Goal: Task Accomplishment & Management: Manage account settings

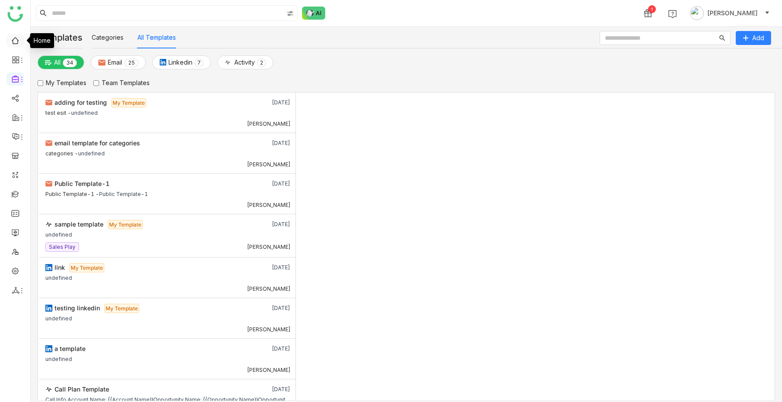
click at [16, 41] on link at bounding box center [15, 39] width 8 height 7
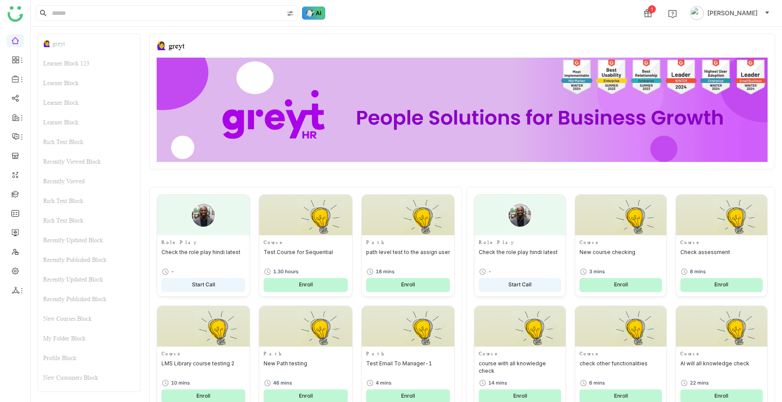
click at [316, 15] on img at bounding box center [314, 13] width 24 height 13
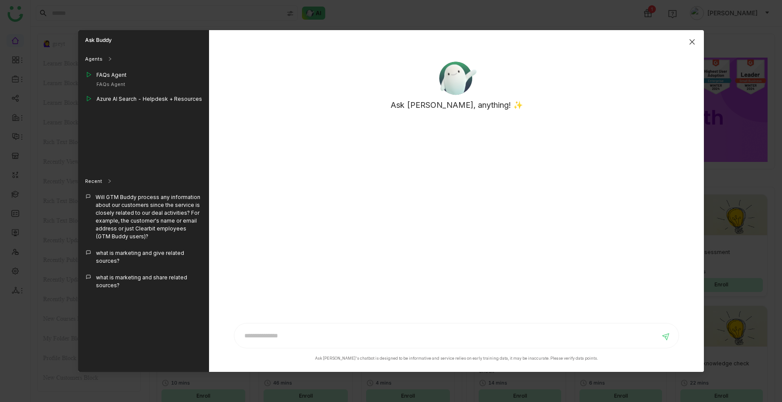
click at [697, 44] on span "Close" at bounding box center [692, 42] width 24 height 24
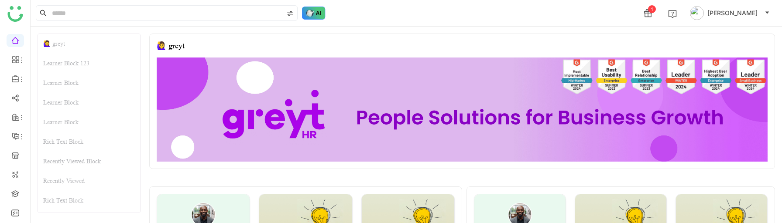
click at [312, 10] on img at bounding box center [314, 13] width 24 height 13
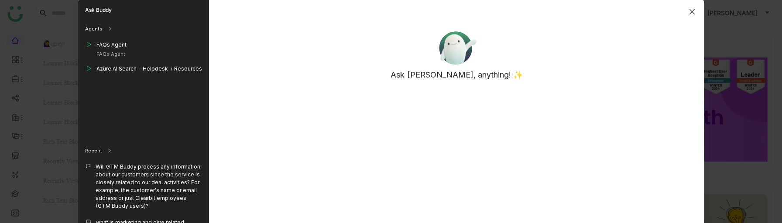
click at [695, 9] on span "Close" at bounding box center [692, 12] width 24 height 24
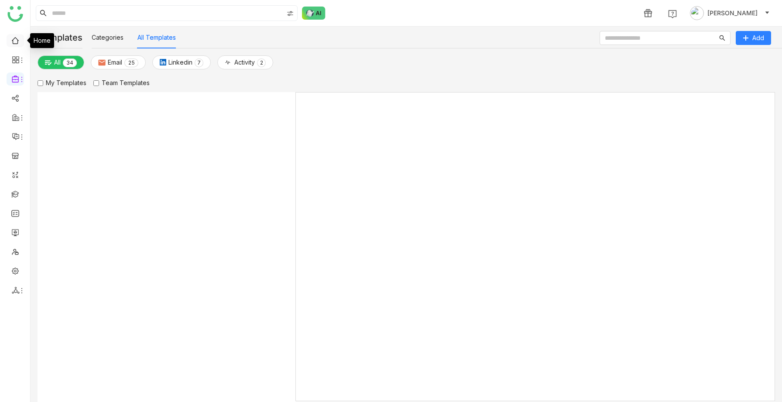
click at [16, 38] on link at bounding box center [15, 39] width 8 height 7
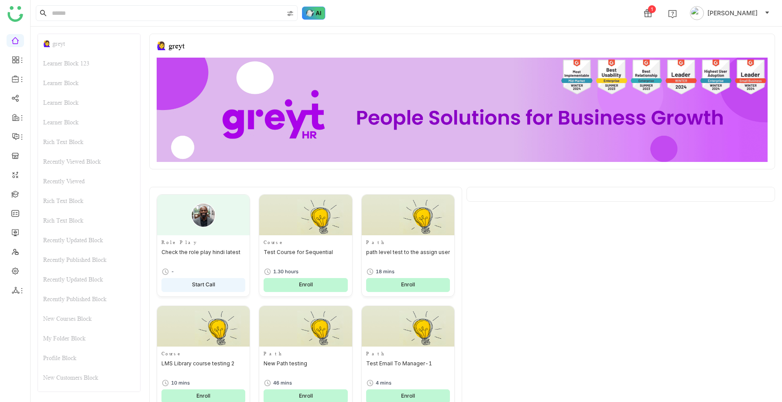
click at [314, 14] on img at bounding box center [314, 13] width 24 height 13
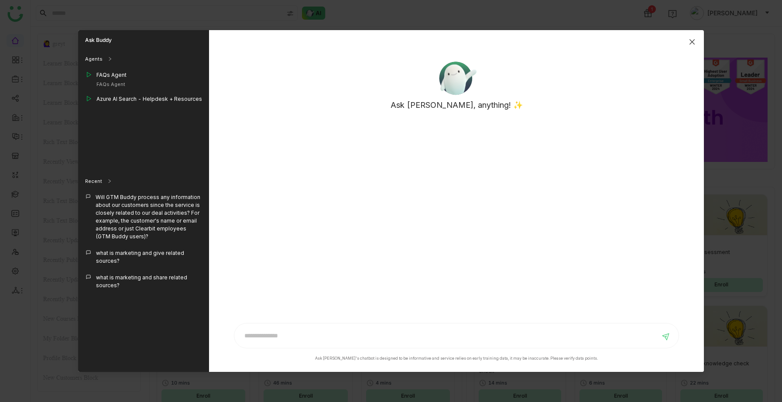
click at [693, 34] on span "Close" at bounding box center [692, 42] width 24 height 24
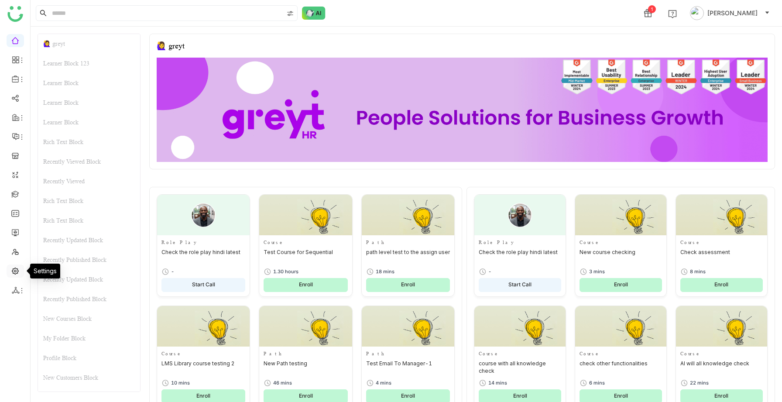
click at [17, 271] on link at bounding box center [15, 269] width 8 height 7
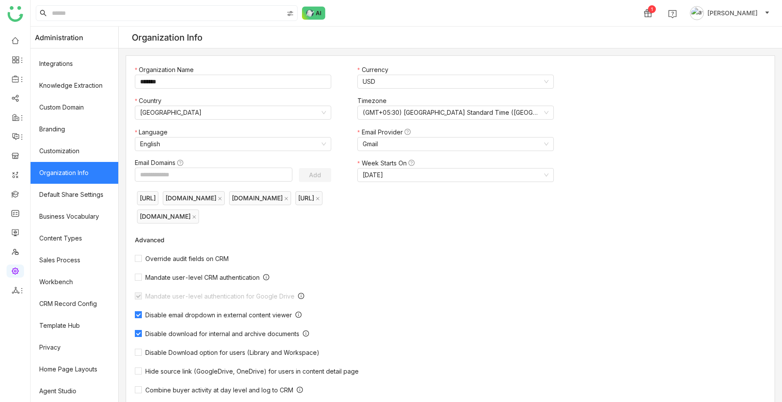
click at [730, 13] on span "[PERSON_NAME]" at bounding box center [732, 13] width 50 height 10
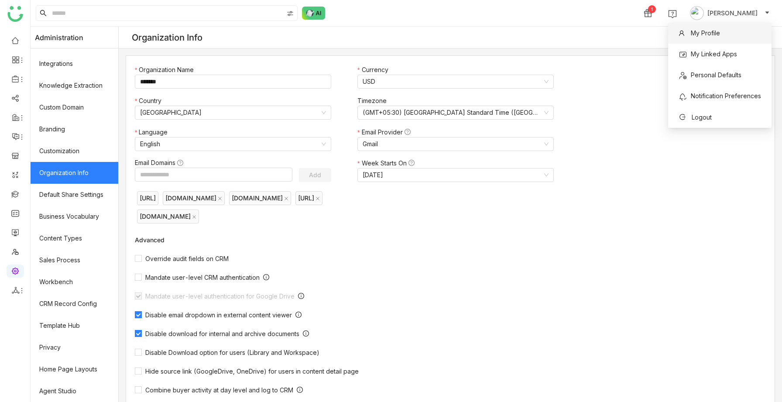
click at [704, 38] on span "My Profile" at bounding box center [699, 33] width 52 height 14
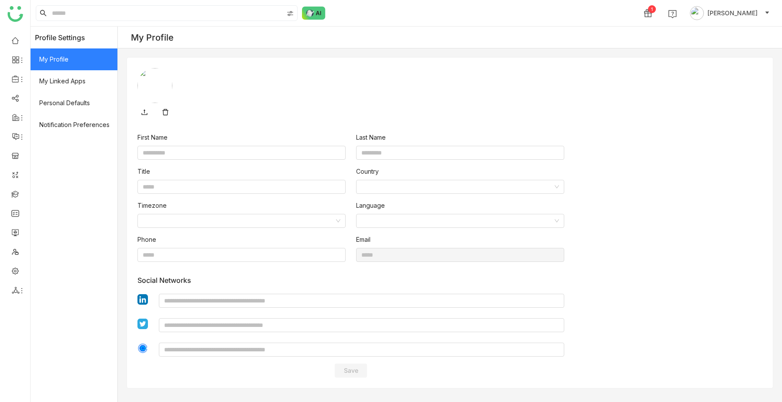
type input "*******"
type input "******"
type input "**********"
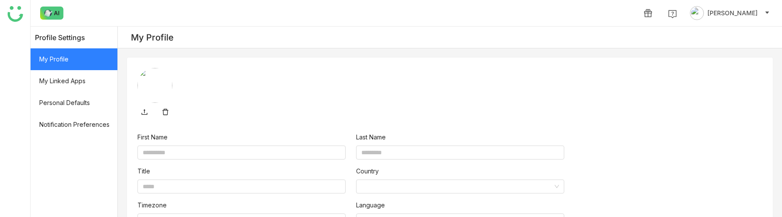
type input "*******"
type input "******"
type input "**********"
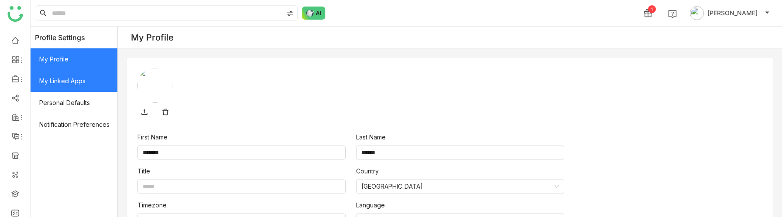
click at [87, 91] on span "My Linked Apps" at bounding box center [74, 81] width 87 height 22
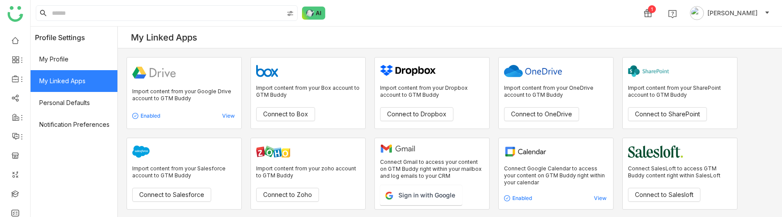
click at [89, 70] on span "My Linked Apps" at bounding box center [74, 81] width 87 height 22
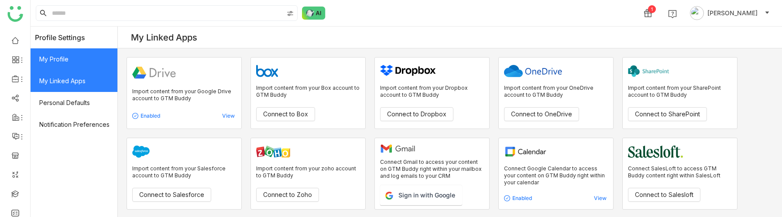
click at [86, 61] on span "My Profile" at bounding box center [74, 59] width 87 height 22
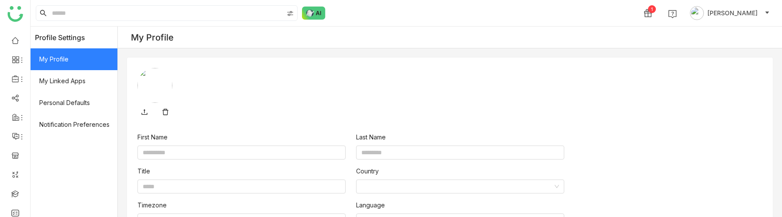
type input "*******"
type input "******"
type input "**********"
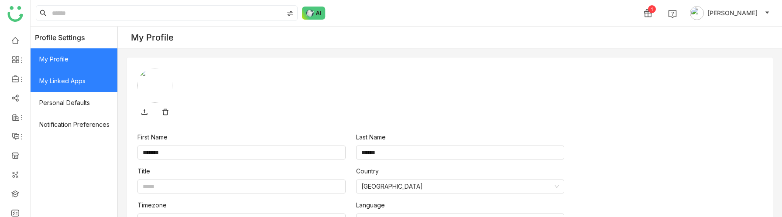
click at [81, 78] on span "My Linked Apps" at bounding box center [74, 81] width 87 height 22
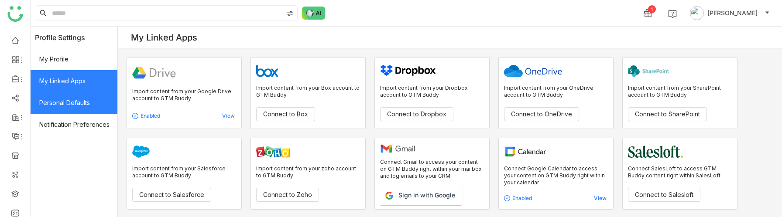
click at [77, 102] on span "Personal Defaults" at bounding box center [74, 103] width 87 height 22
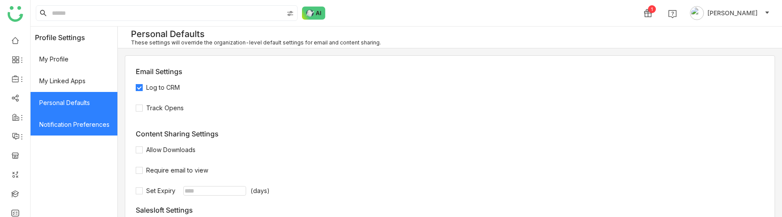
click at [72, 131] on span "Notification Preferences" at bounding box center [74, 125] width 87 height 22
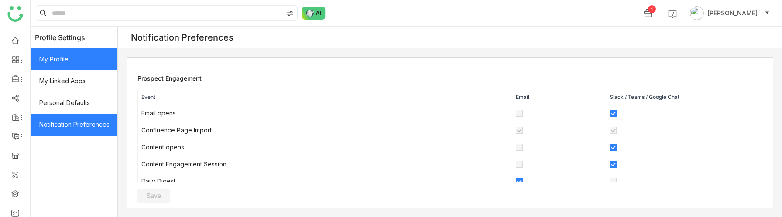
click at [82, 64] on span "My Profile" at bounding box center [74, 59] width 87 height 22
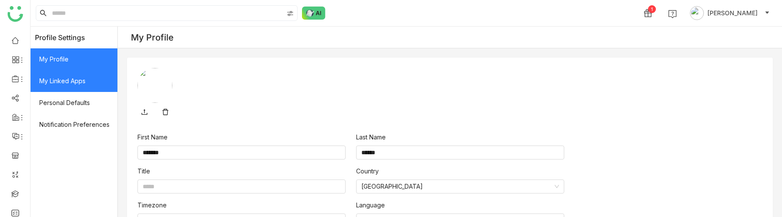
click at [85, 87] on span "My Linked Apps" at bounding box center [74, 81] width 87 height 22
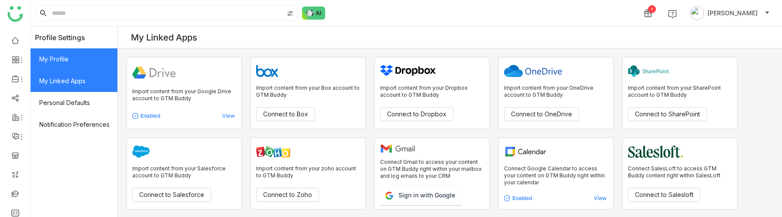
click at [77, 61] on span "My Profile" at bounding box center [74, 59] width 87 height 22
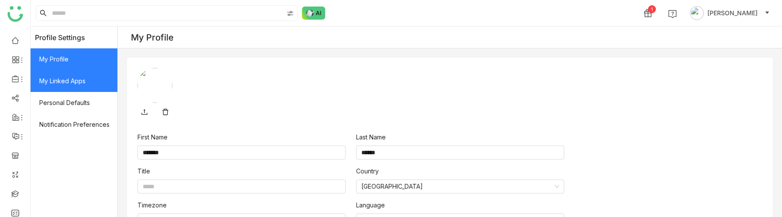
click at [103, 91] on span "My Linked Apps" at bounding box center [74, 81] width 87 height 22
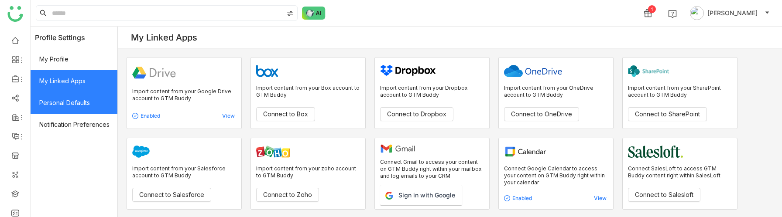
click at [85, 104] on span "Personal Defaults" at bounding box center [74, 103] width 87 height 22
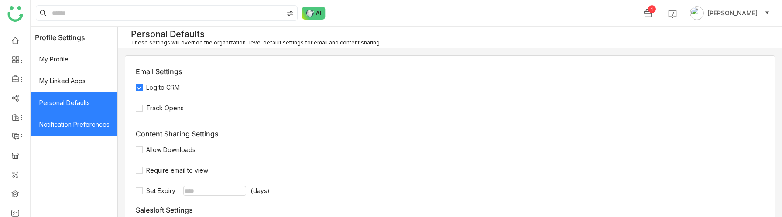
click at [77, 119] on span "Notification Preferences" at bounding box center [74, 125] width 87 height 22
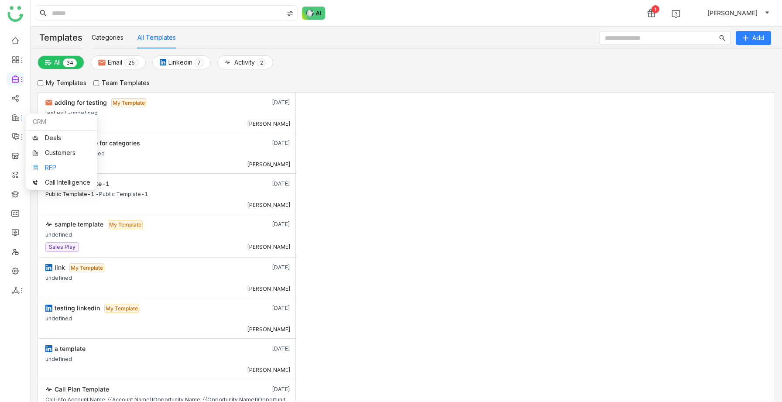
click at [46, 164] on link "RFP" at bounding box center [61, 167] width 58 height 6
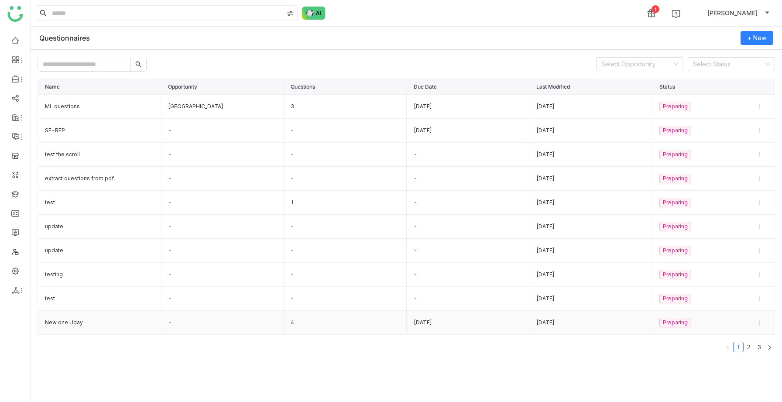
click at [57, 315] on td "New one Uday" at bounding box center [99, 323] width 123 height 24
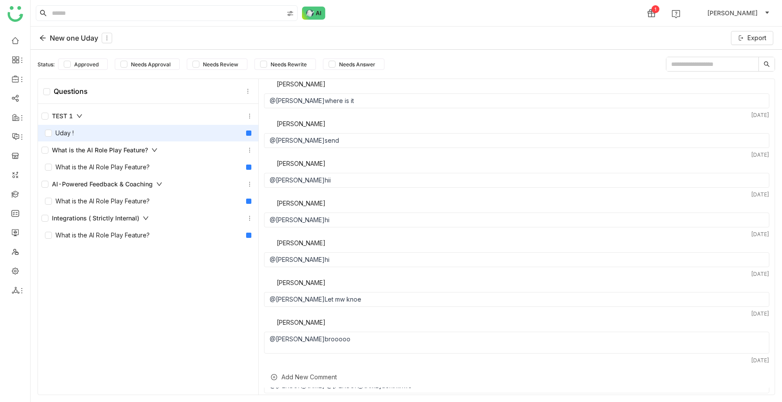
scroll to position [539, 0]
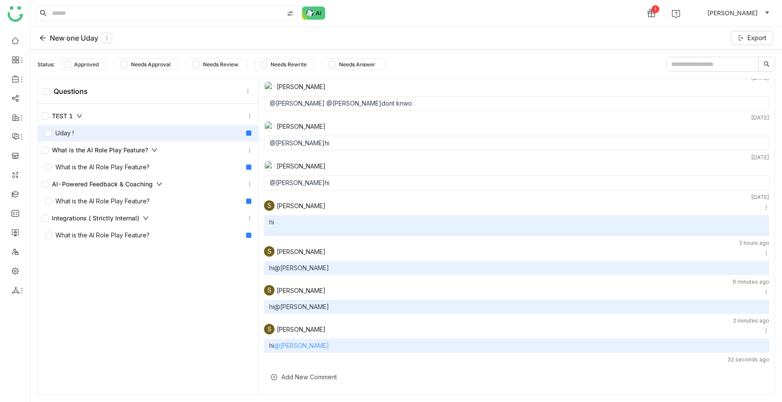
click at [315, 342] on link "@Avneesh Srivastava" at bounding box center [301, 345] width 55 height 7
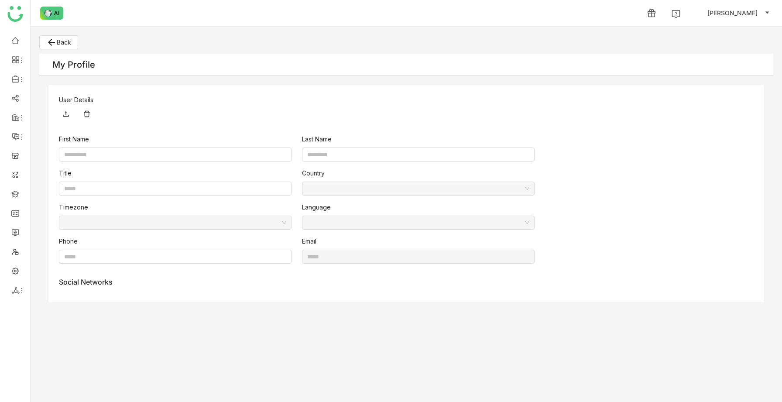
type input "*******"
type input "**********"
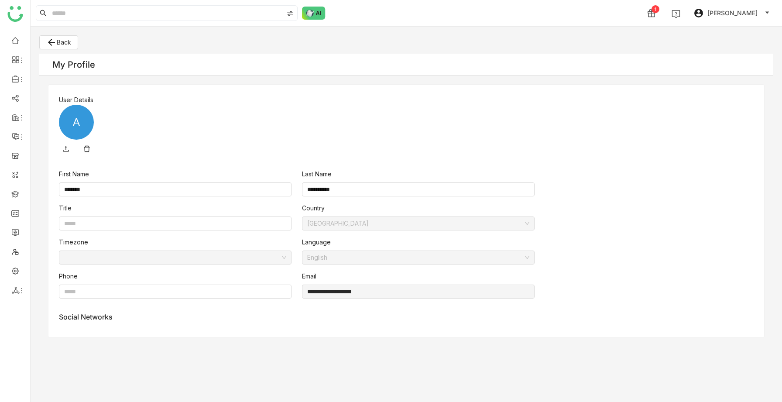
click at [745, 13] on span "[PERSON_NAME]" at bounding box center [732, 13] width 50 height 10
click at [721, 35] on span "My Profile" at bounding box center [699, 33] width 52 height 14
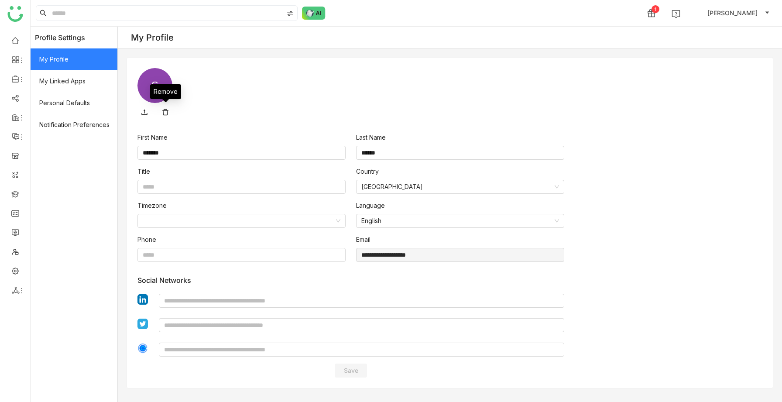
click at [165, 112] on link at bounding box center [165, 112] width 14 height 14
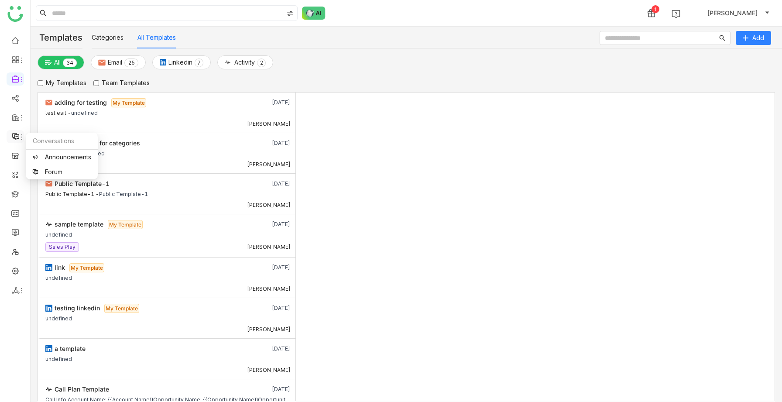
click at [16, 136] on icon at bounding box center [16, 137] width 8 height 8
click at [17, 115] on icon at bounding box center [16, 117] width 8 height 8
click at [17, 83] on li at bounding box center [15, 78] width 17 height 13
click at [16, 75] on icon at bounding box center [15, 78] width 7 height 7
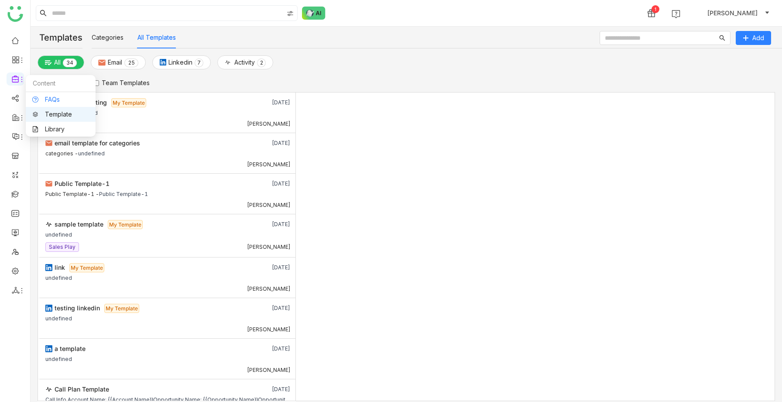
click at [58, 98] on link "FAQs" at bounding box center [60, 99] width 57 height 6
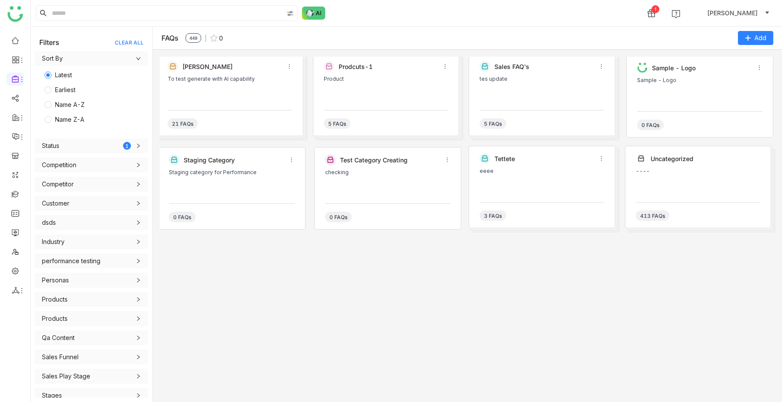
click at [260, 116] on div "21 FAQs" at bounding box center [229, 119] width 125 height 19
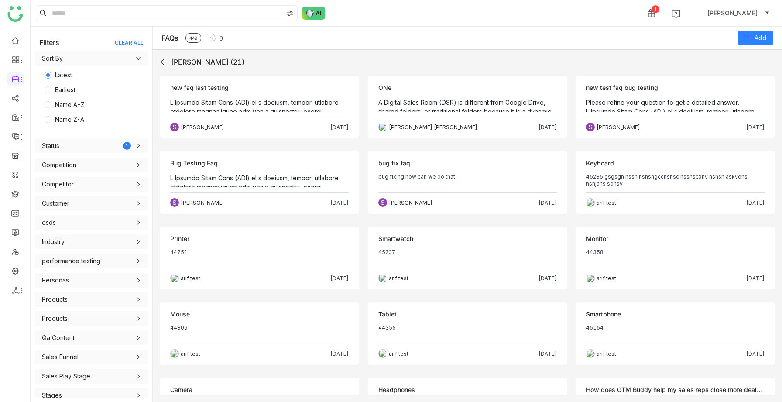
click at [256, 98] on p at bounding box center [259, 185] width 178 height 174
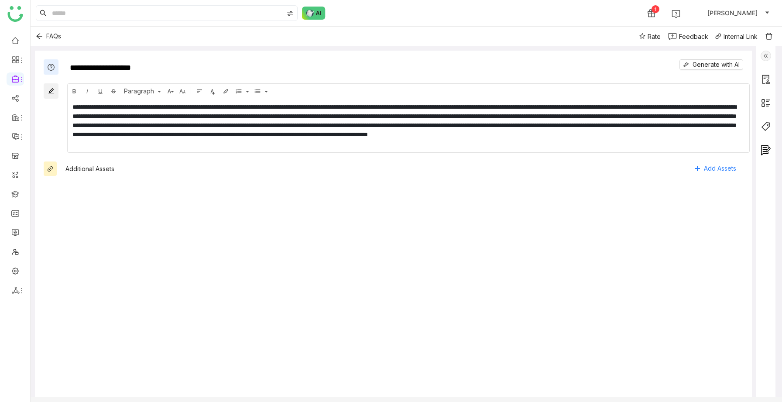
click at [769, 51] on img at bounding box center [765, 56] width 10 height 10
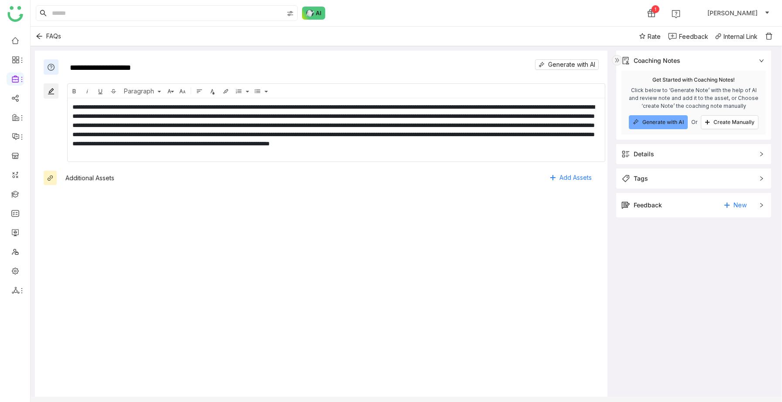
click at [686, 202] on div "Feedback New" at bounding box center [687, 205] width 132 height 14
click at [673, 240] on span "[PERSON_NAME]" at bounding box center [654, 243] width 44 height 8
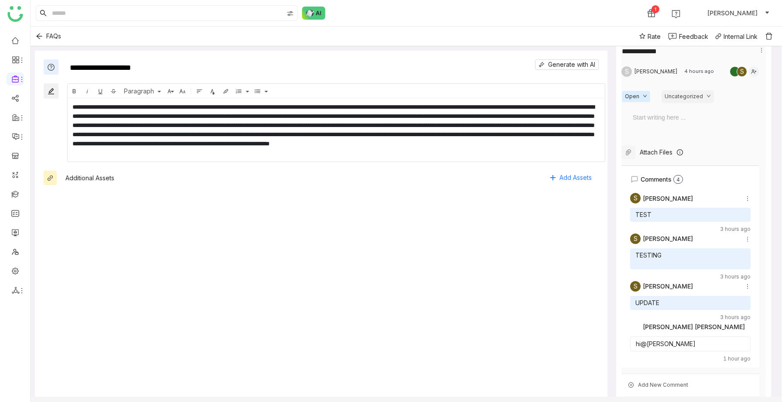
scroll to position [210, 0]
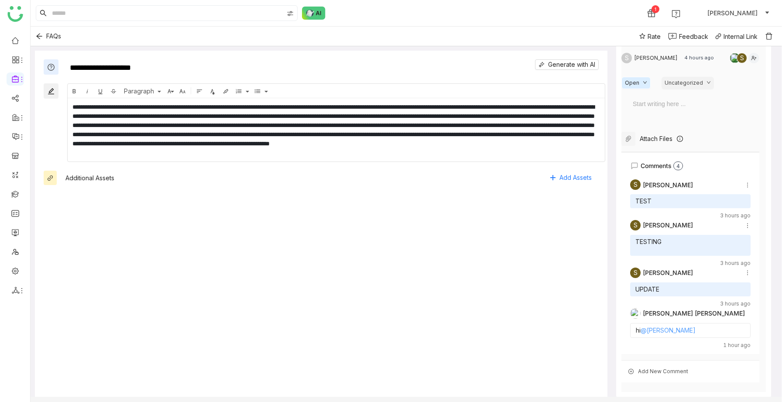
click at [667, 329] on link "@[PERSON_NAME]" at bounding box center [667, 329] width 55 height 7
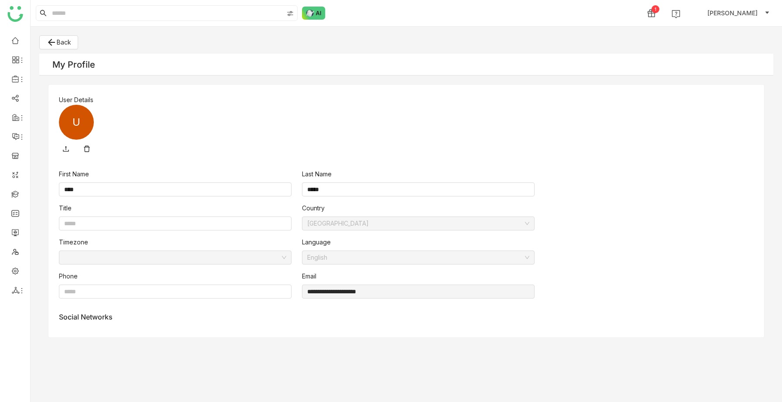
click at [82, 131] on div "U" at bounding box center [76, 122] width 35 height 35
click at [86, 148] on link at bounding box center [87, 149] width 14 height 14
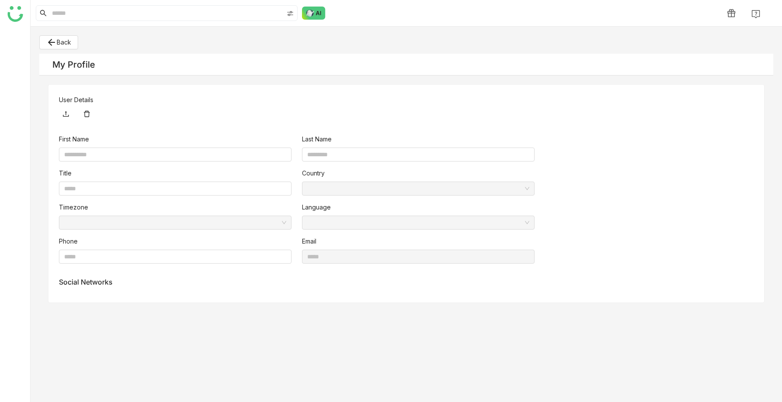
type input "****"
type input "*****"
type input "**********"
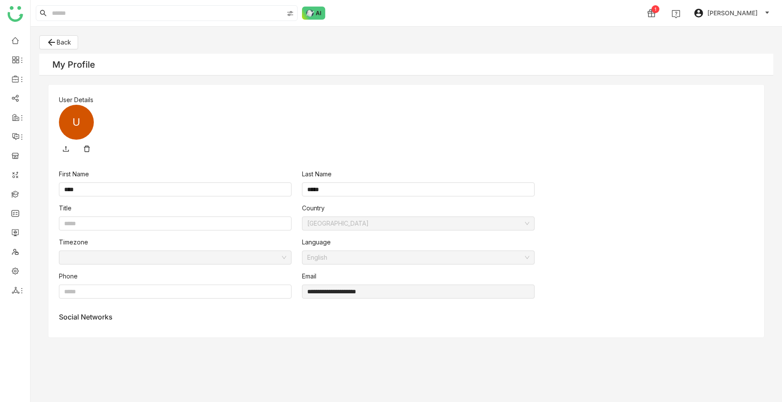
click at [752, 12] on span "[PERSON_NAME]" at bounding box center [732, 13] width 50 height 10
click at [727, 27] on li "My Profile" at bounding box center [719, 33] width 103 height 21
click at [729, 15] on span "[PERSON_NAME]" at bounding box center [732, 13] width 50 height 10
click at [700, 30] on span "My Profile" at bounding box center [704, 32] width 29 height 7
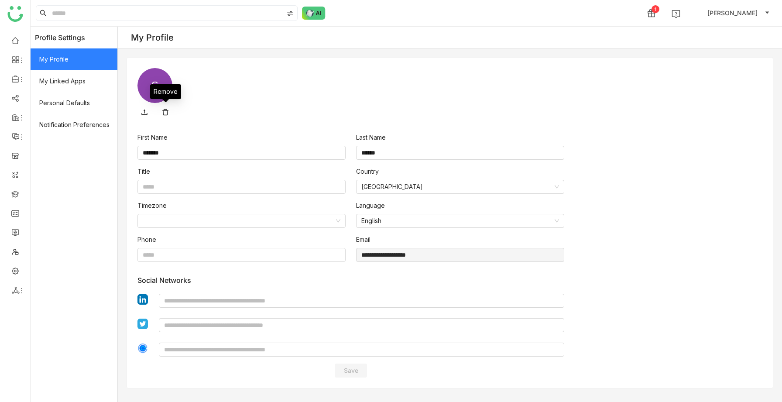
click at [167, 112] on link at bounding box center [165, 112] width 14 height 14
click at [166, 109] on link at bounding box center [165, 112] width 14 height 14
click at [146, 111] on icon at bounding box center [144, 112] width 7 height 7
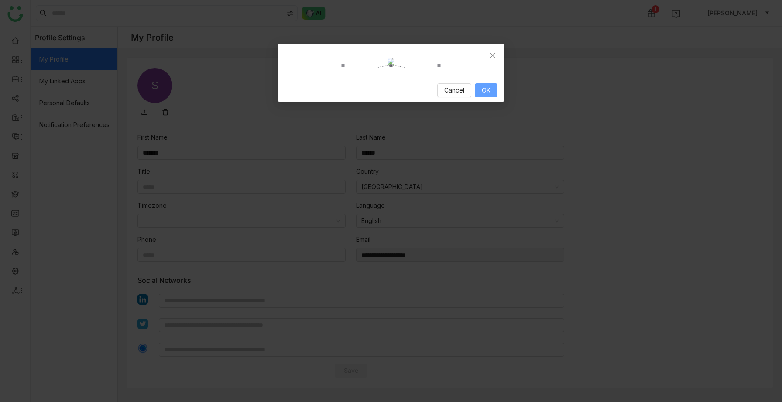
click at [491, 97] on button "OK" at bounding box center [486, 90] width 23 height 14
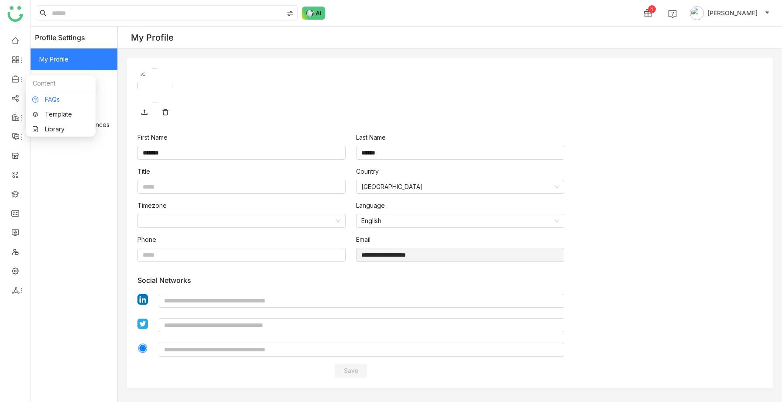
click at [55, 98] on link "FAQs" at bounding box center [60, 99] width 57 height 6
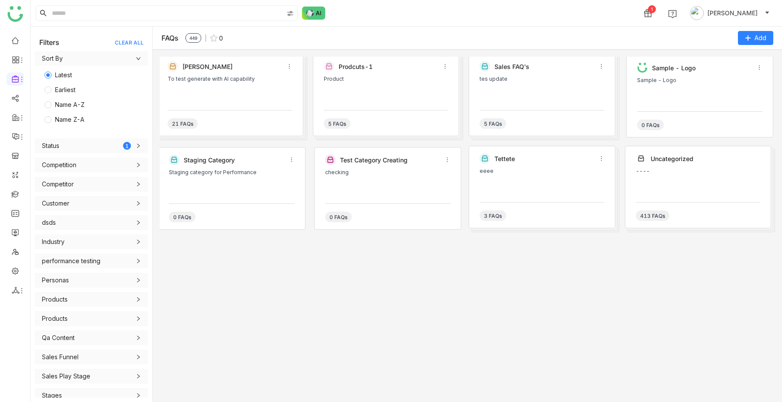
click at [225, 109] on div "Karthick To test generate with AI capability 21 FAQs" at bounding box center [230, 95] width 147 height 82
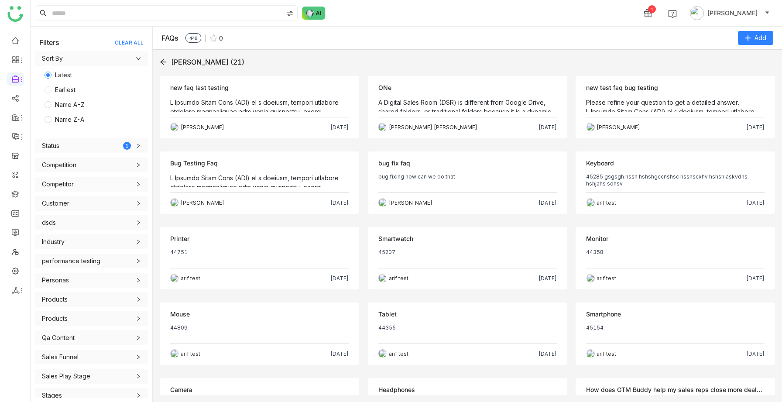
click at [226, 114] on div "Objection new faq last testing Sravani Jatoth Oct 7, 2025" at bounding box center [259, 107] width 199 height 62
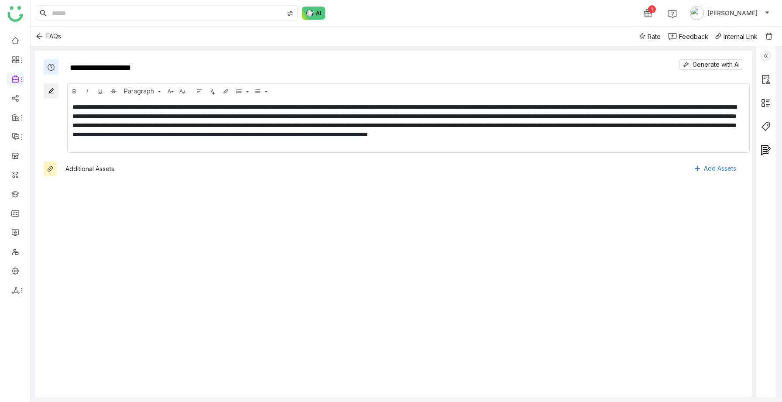
click at [771, 55] on img at bounding box center [765, 56] width 10 height 10
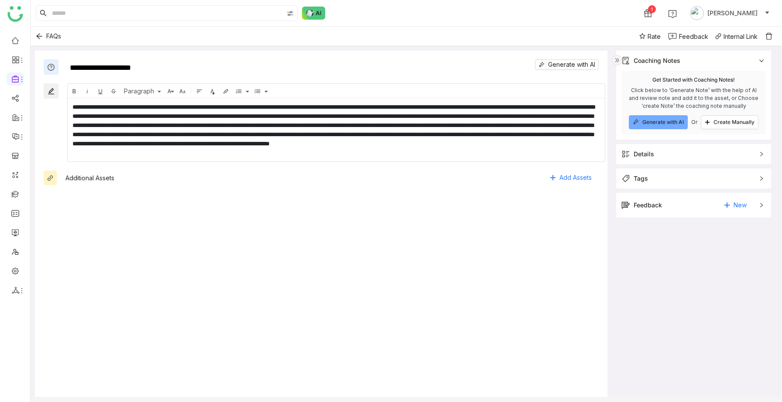
click at [669, 210] on div "Feedback New" at bounding box center [687, 205] width 132 height 14
click at [668, 244] on span "[PERSON_NAME]" at bounding box center [654, 243] width 44 height 8
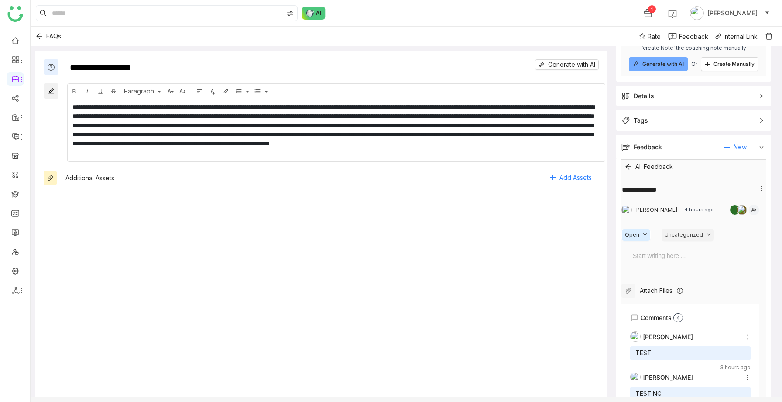
scroll to position [210, 0]
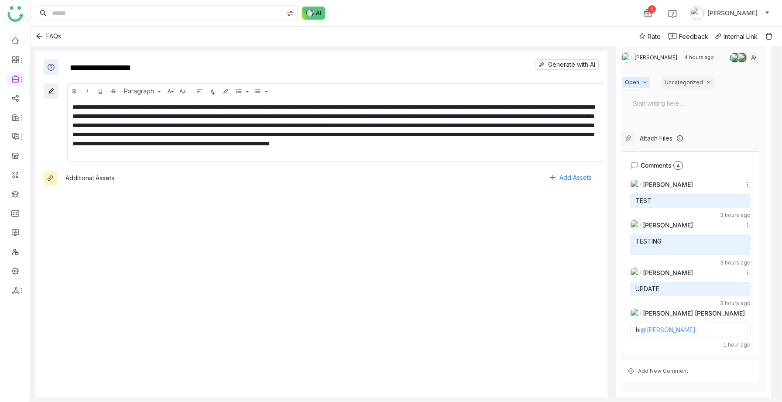
click at [670, 329] on link "@Uday Bhanu" at bounding box center [667, 329] width 55 height 7
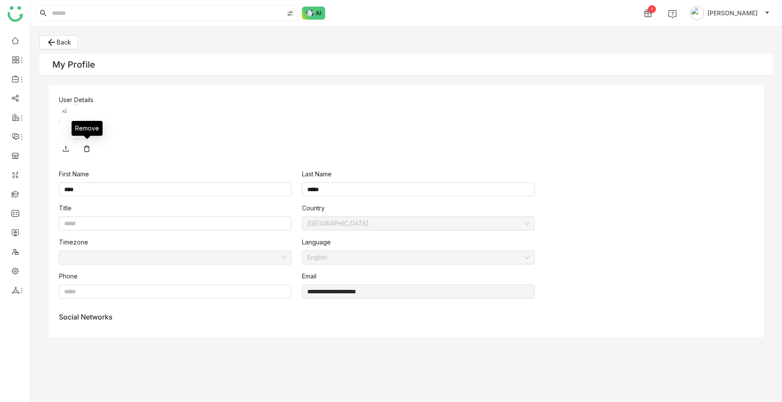
click at [86, 147] on icon at bounding box center [86, 148] width 7 height 7
click at [723, 13] on span "[PERSON_NAME]" at bounding box center [732, 13] width 50 height 10
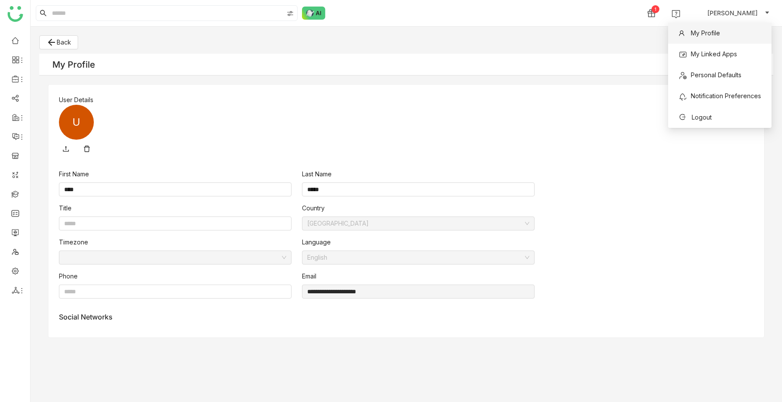
click at [703, 28] on span "My Profile" at bounding box center [699, 33] width 52 height 14
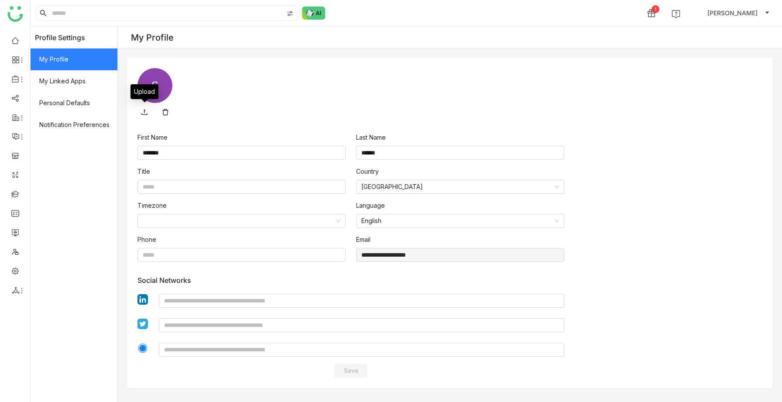
click at [147, 110] on icon at bounding box center [144, 112] width 7 height 7
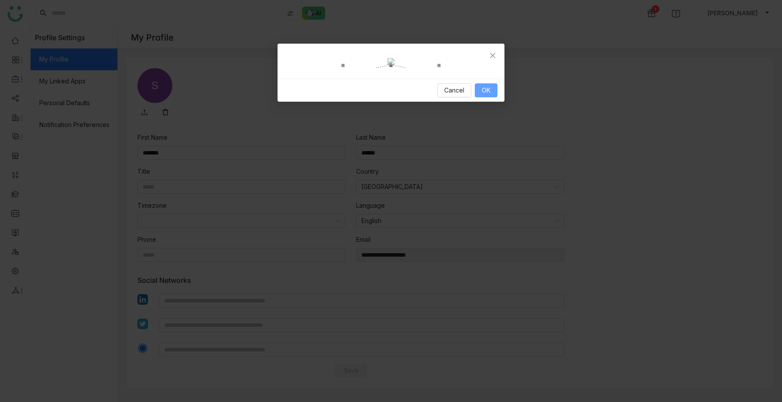
click at [492, 97] on button "OK" at bounding box center [486, 90] width 23 height 14
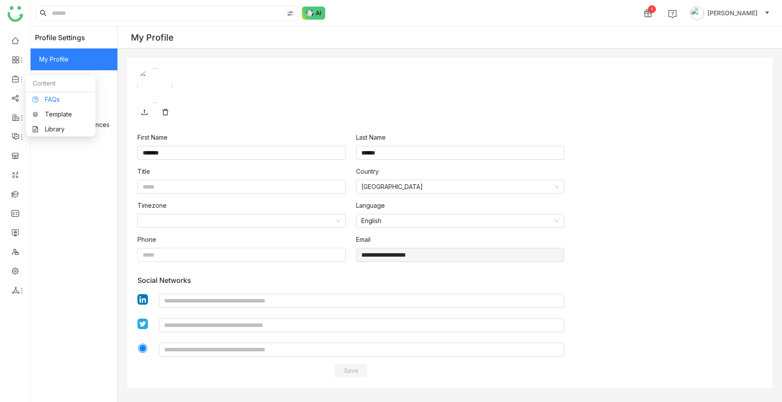
click at [46, 99] on link "FAQs" at bounding box center [60, 99] width 57 height 6
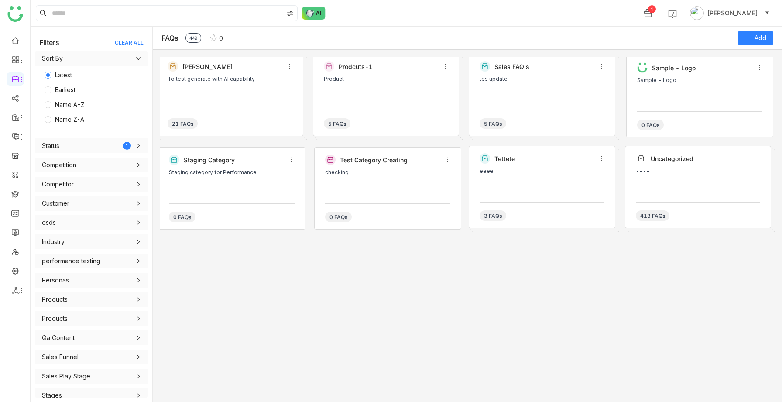
click at [185, 98] on div "To test generate with AI capability" at bounding box center [229, 89] width 125 height 26
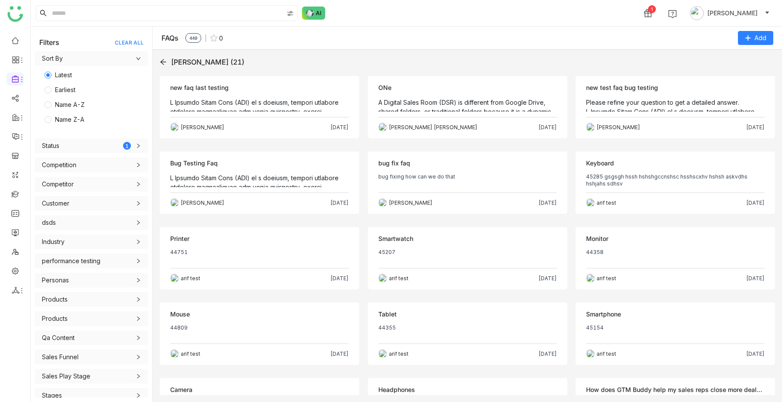
click at [215, 98] on p at bounding box center [259, 185] width 178 height 174
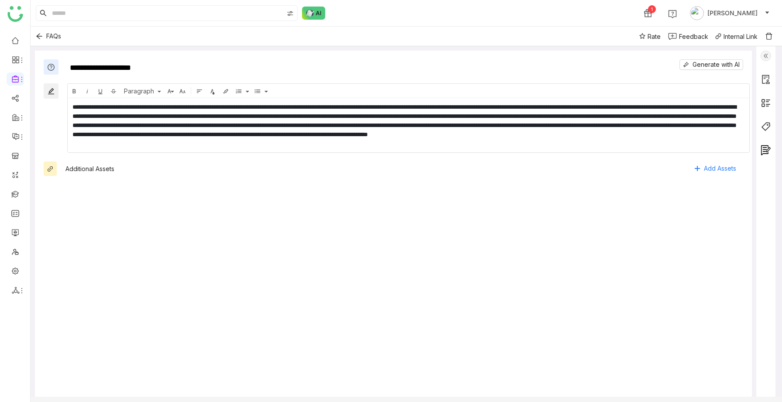
click at [771, 58] on img at bounding box center [765, 56] width 10 height 10
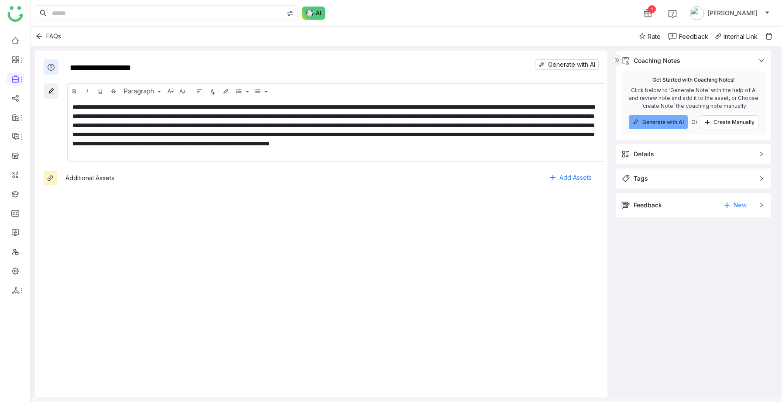
click at [694, 208] on div "Feedback New" at bounding box center [687, 205] width 132 height 14
click at [661, 245] on span "[PERSON_NAME]" at bounding box center [654, 243] width 44 height 8
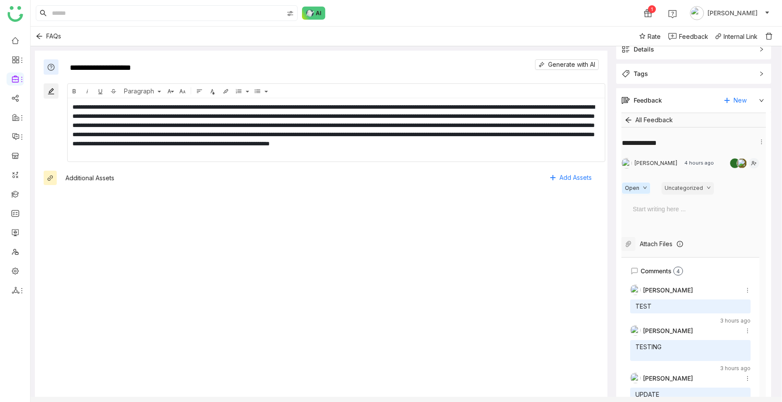
scroll to position [210, 0]
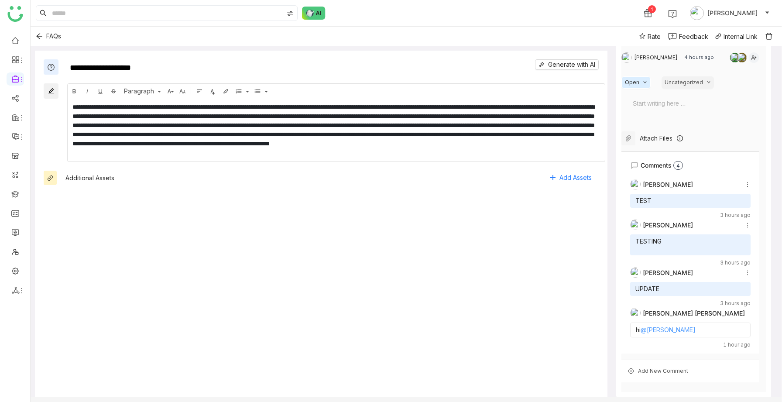
click at [667, 331] on link "@Uday Bhanu" at bounding box center [667, 329] width 55 height 7
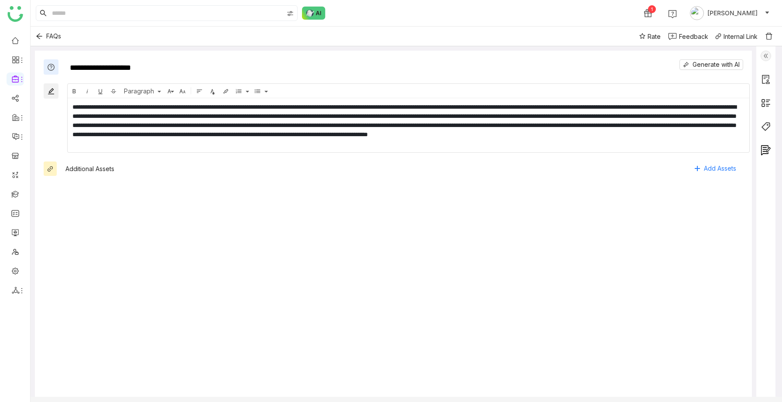
click at [771, 57] on img at bounding box center [765, 56] width 10 height 10
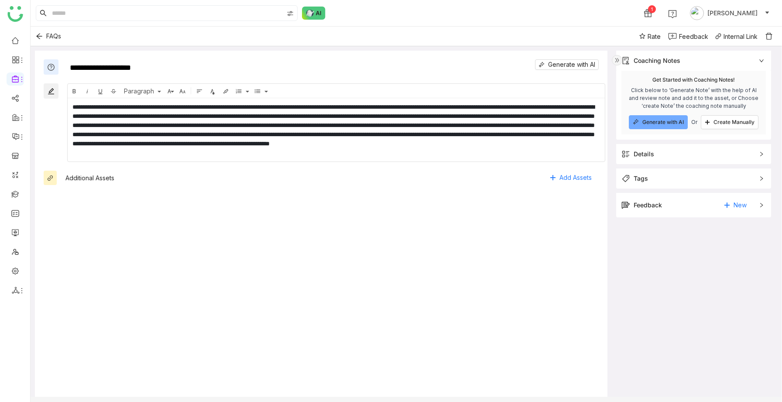
click at [681, 201] on div "Feedback New" at bounding box center [687, 205] width 132 height 14
click at [670, 238] on div "[PERSON_NAME]" at bounding box center [649, 243] width 54 height 10
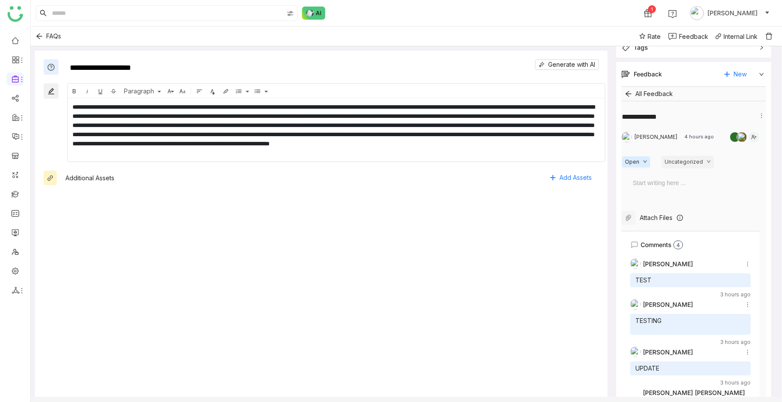
scroll to position [210, 0]
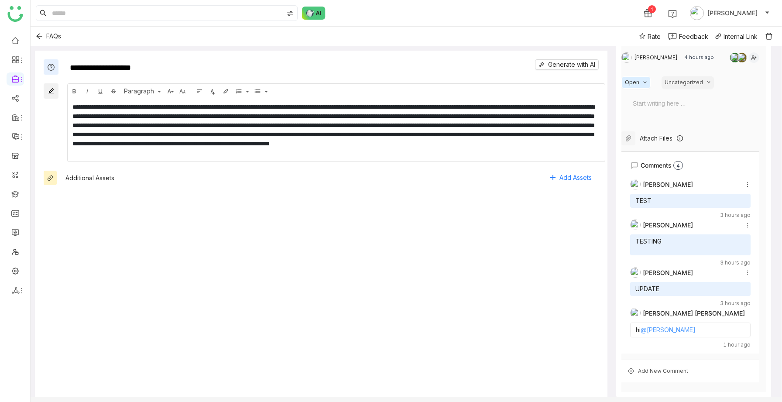
click at [671, 332] on link "@[PERSON_NAME]" at bounding box center [667, 329] width 55 height 7
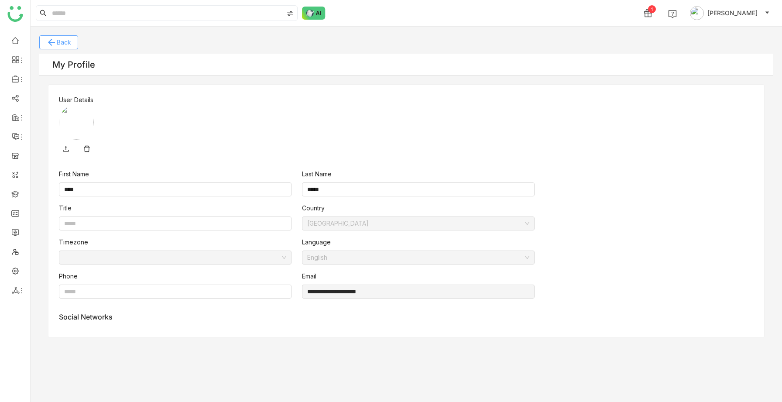
click at [65, 42] on span "Back" at bounding box center [64, 43] width 14 height 10
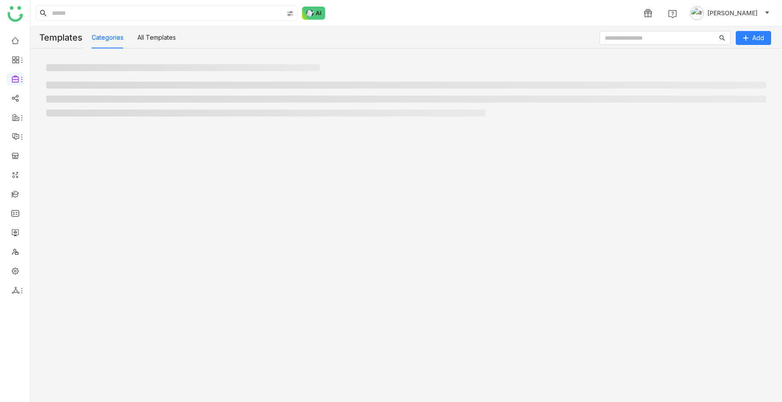
click at [741, 16] on span "[PERSON_NAME]" at bounding box center [732, 13] width 50 height 10
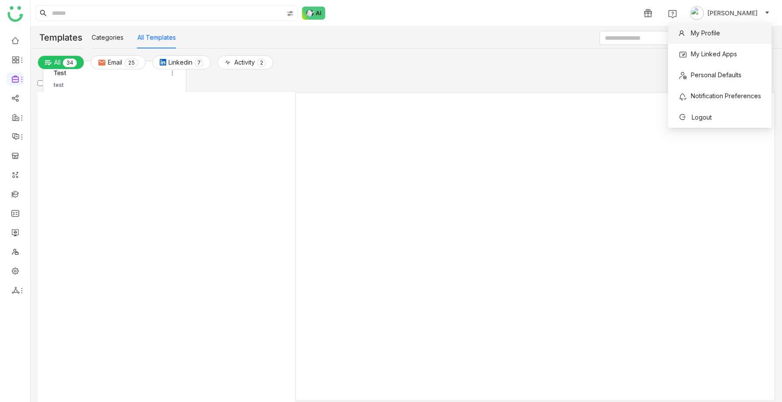
click at [714, 35] on span "My Profile" at bounding box center [704, 32] width 29 height 7
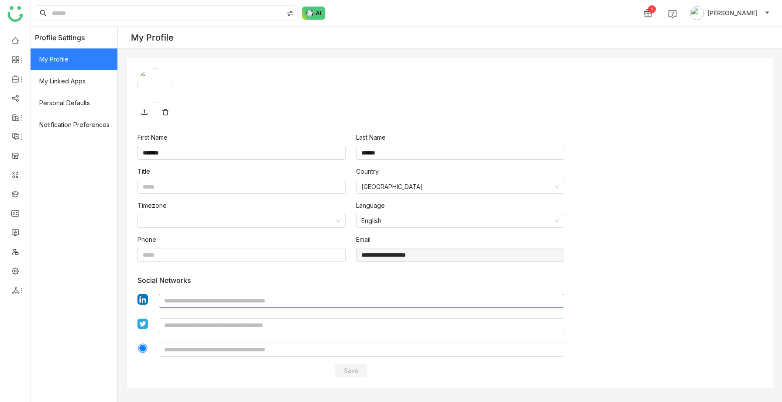
click at [212, 304] on input at bounding box center [361, 301] width 405 height 14
click at [203, 326] on input at bounding box center [361, 325] width 405 height 14
click at [200, 341] on div at bounding box center [361, 351] width 405 height 24
drag, startPoint x: 195, startPoint y: 282, endPoint x: 133, endPoint y: 277, distance: 62.5
click at [133, 277] on div "**********" at bounding box center [449, 223] width 645 height 330
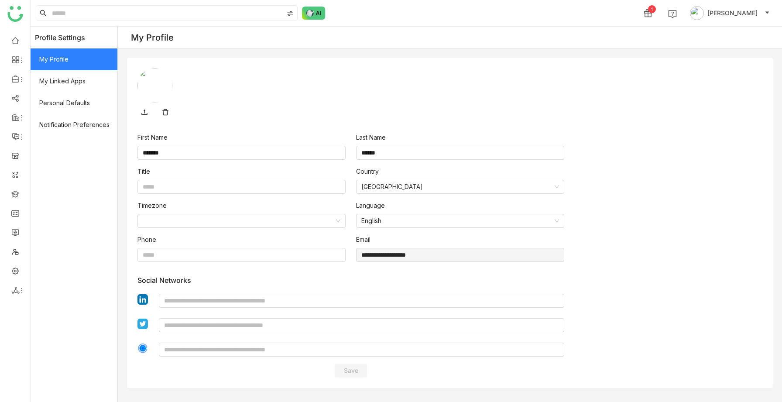
click at [232, 267] on div "Phone" at bounding box center [241, 252] width 219 height 34
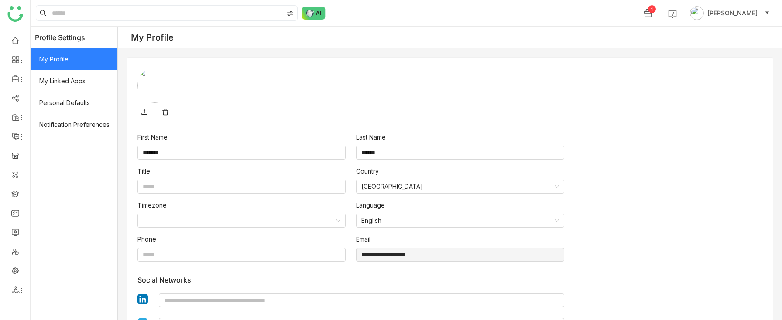
click at [167, 111] on icon at bounding box center [165, 112] width 7 height 7
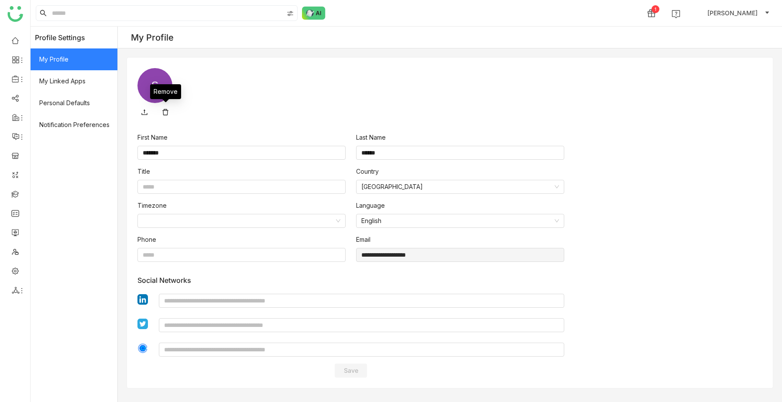
click at [165, 109] on link at bounding box center [165, 112] width 14 height 14
click at [146, 110] on icon at bounding box center [144, 112] width 7 height 7
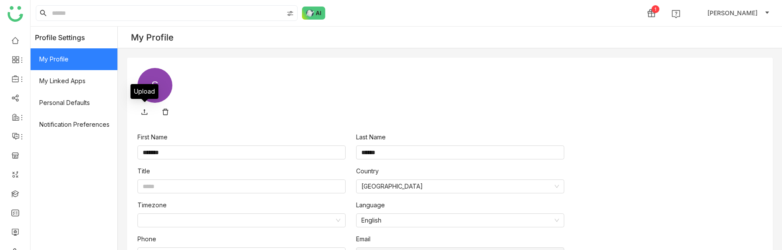
click at [145, 113] on icon at bounding box center [144, 112] width 7 height 7
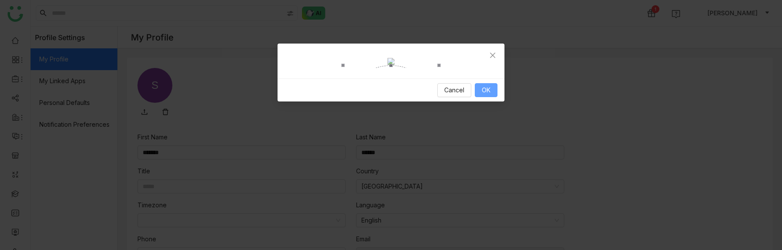
click at [492, 97] on button "OK" at bounding box center [486, 90] width 23 height 14
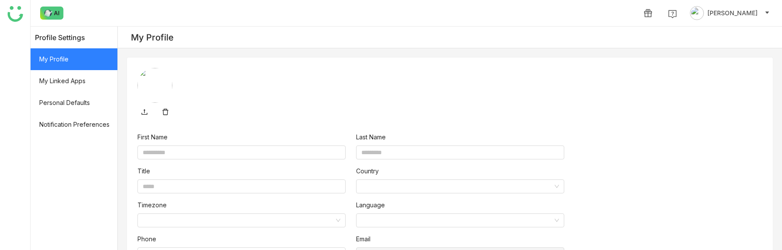
type input "*******"
type input "******"
type input "**********"
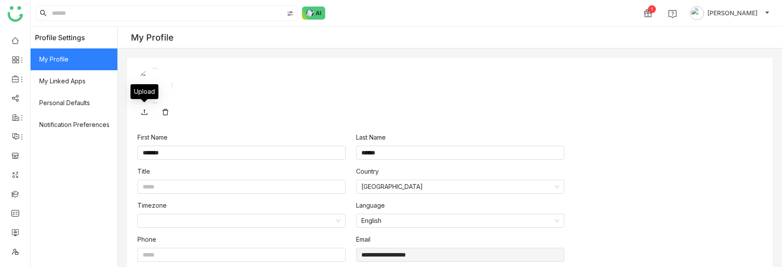
click at [147, 110] on icon at bounding box center [144, 112] width 7 height 7
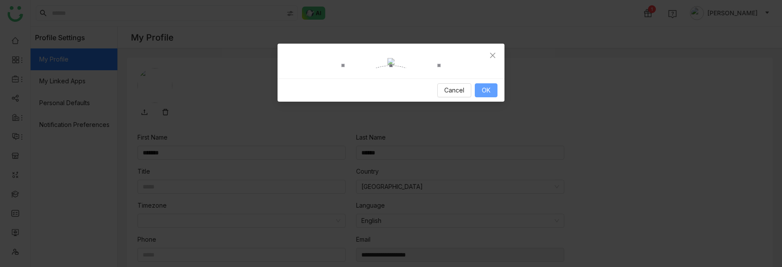
click at [487, 97] on button "OK" at bounding box center [486, 90] width 23 height 14
